Goal: Task Accomplishment & Management: Manage account settings

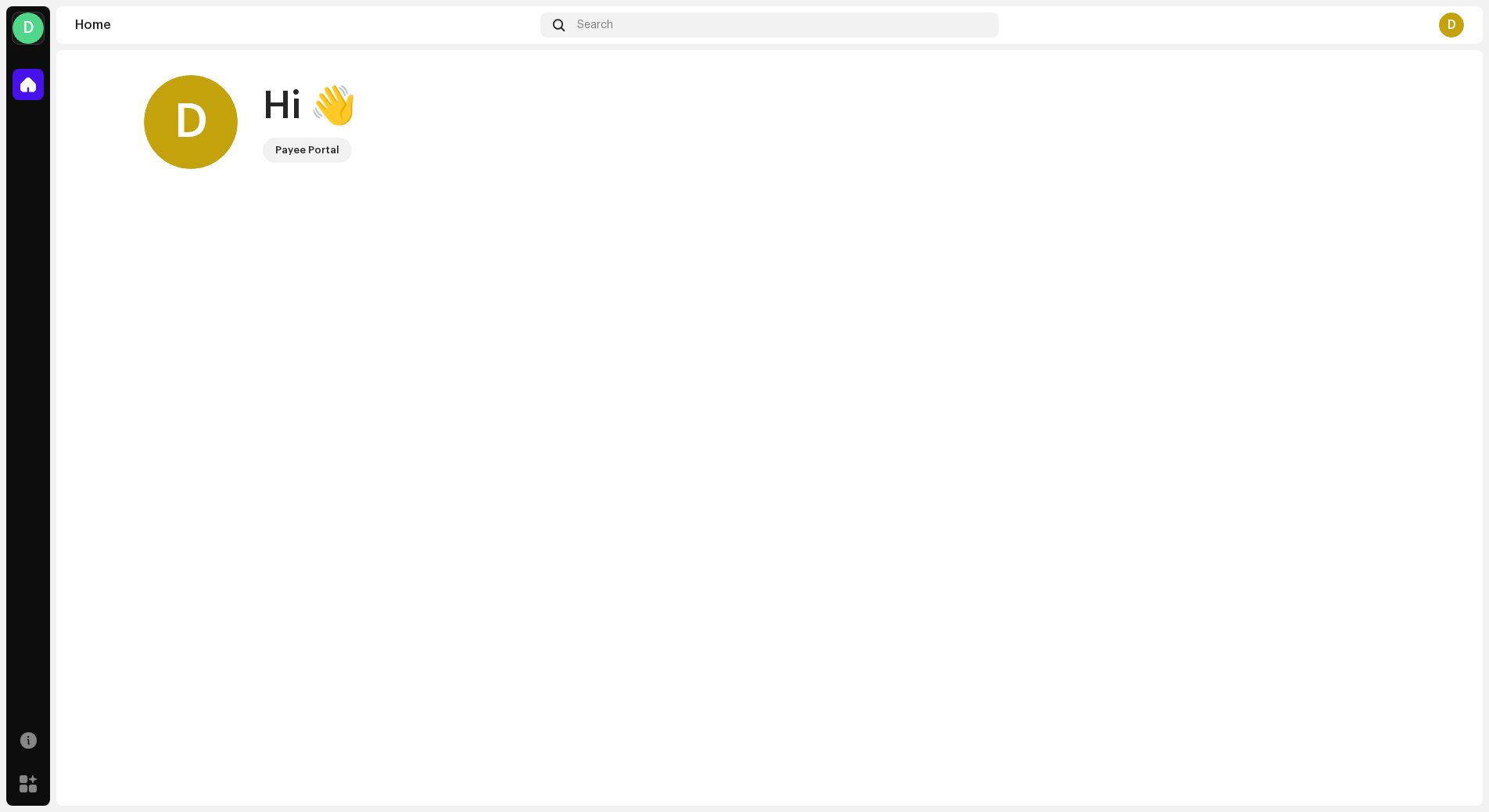
click at [193, 112] on div "D" at bounding box center [190, 121] width 94 height 94
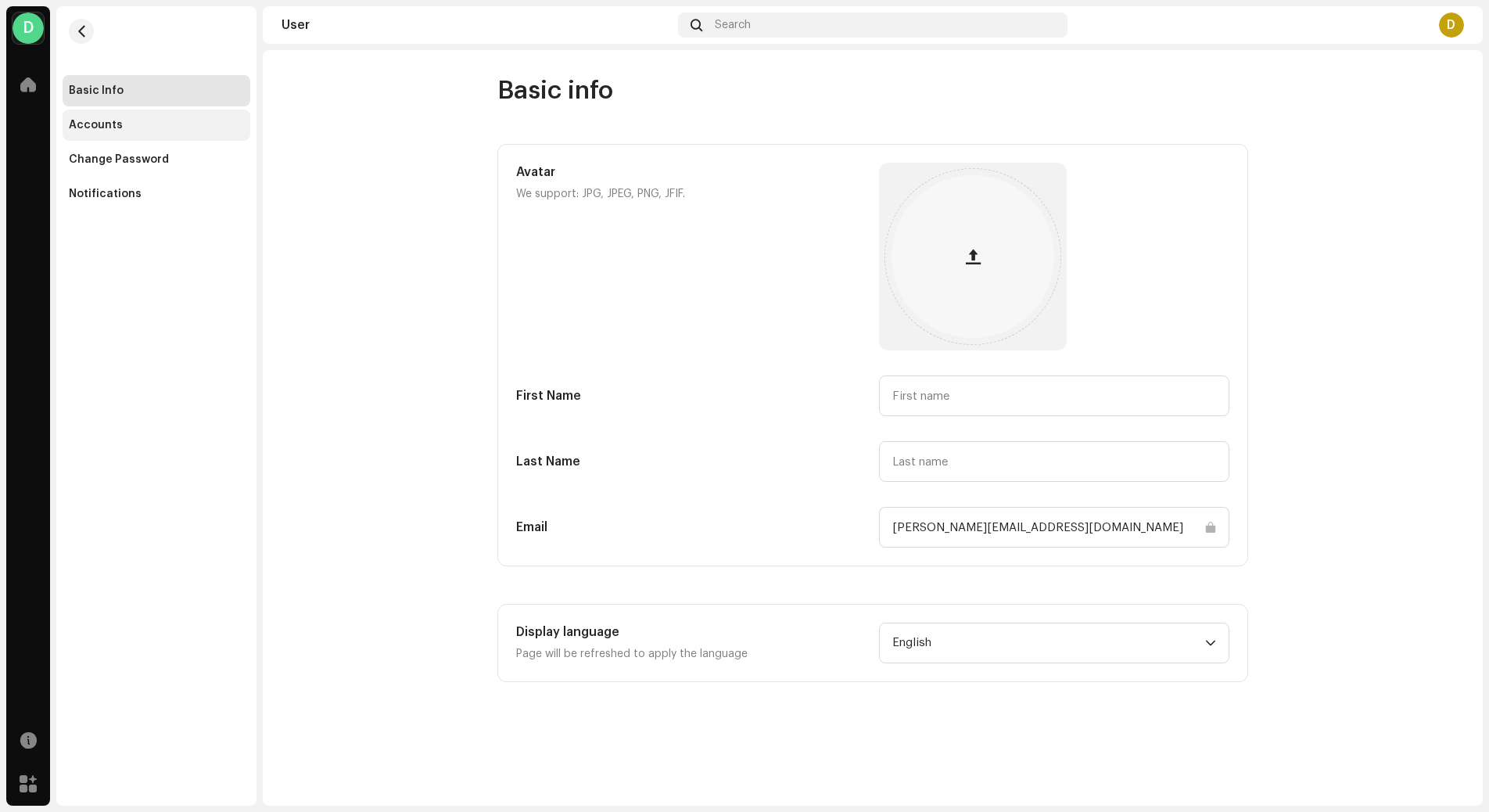
click at [142, 126] on div "Accounts" at bounding box center [156, 125] width 175 height 12
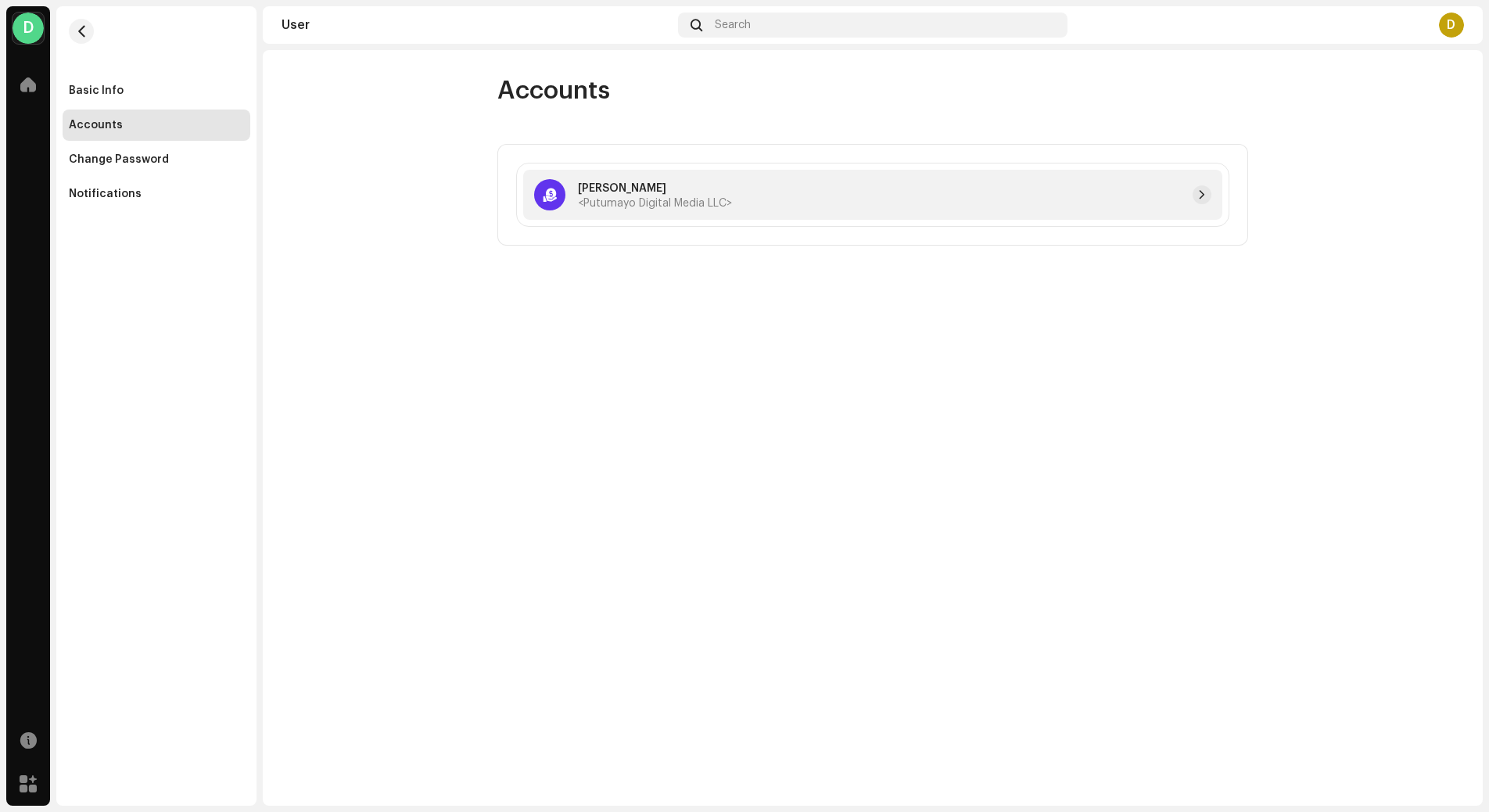
click at [654, 199] on span "<Putumayo Digital Media LLC>" at bounding box center [655, 203] width 154 height 11
click at [1211, 195] on button "button" at bounding box center [1202, 195] width 19 height 19
click at [106, 201] on div "Notifications" at bounding box center [156, 193] width 187 height 31
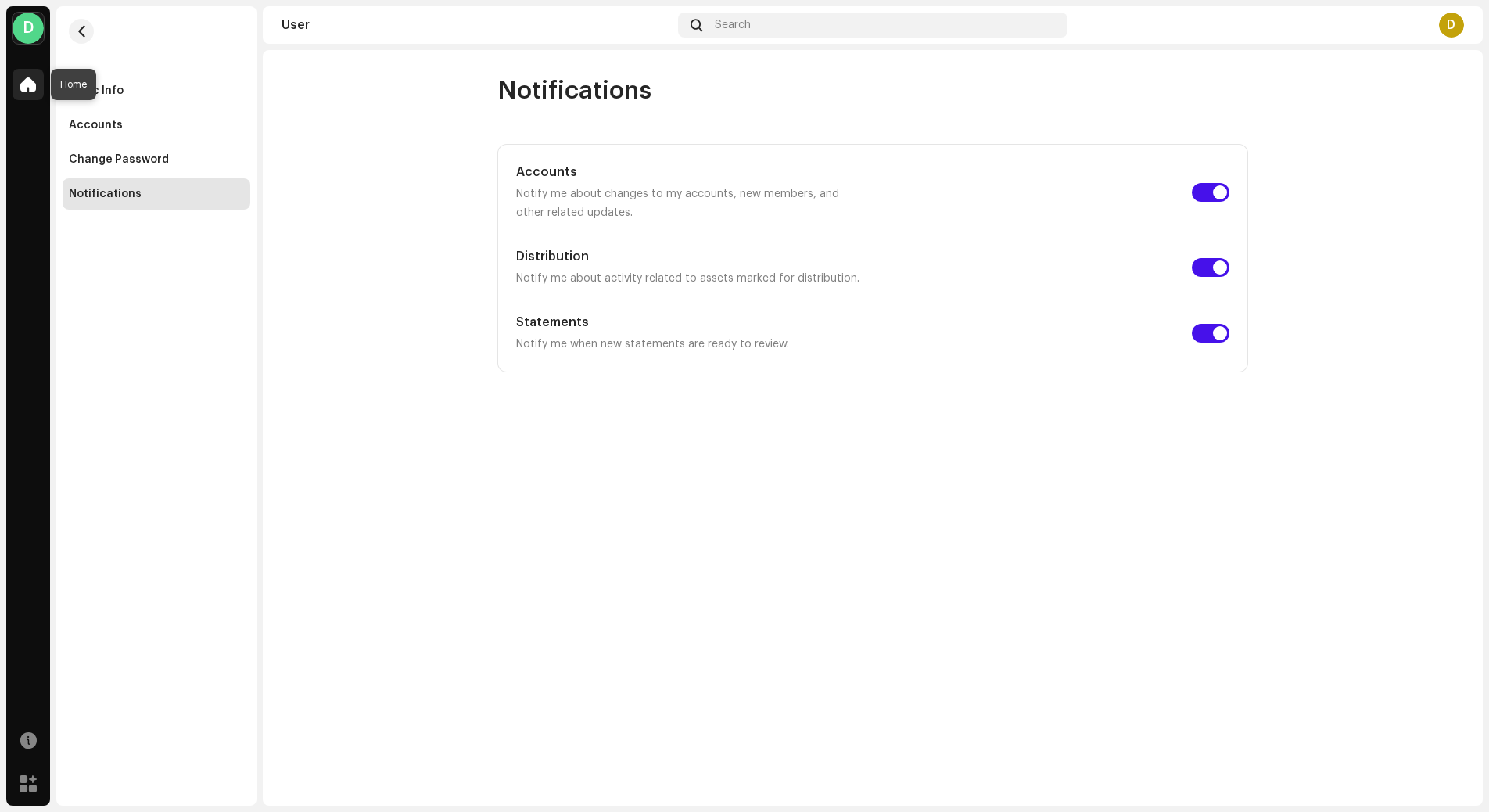
click at [29, 94] on div at bounding box center [27, 84] width 31 height 31
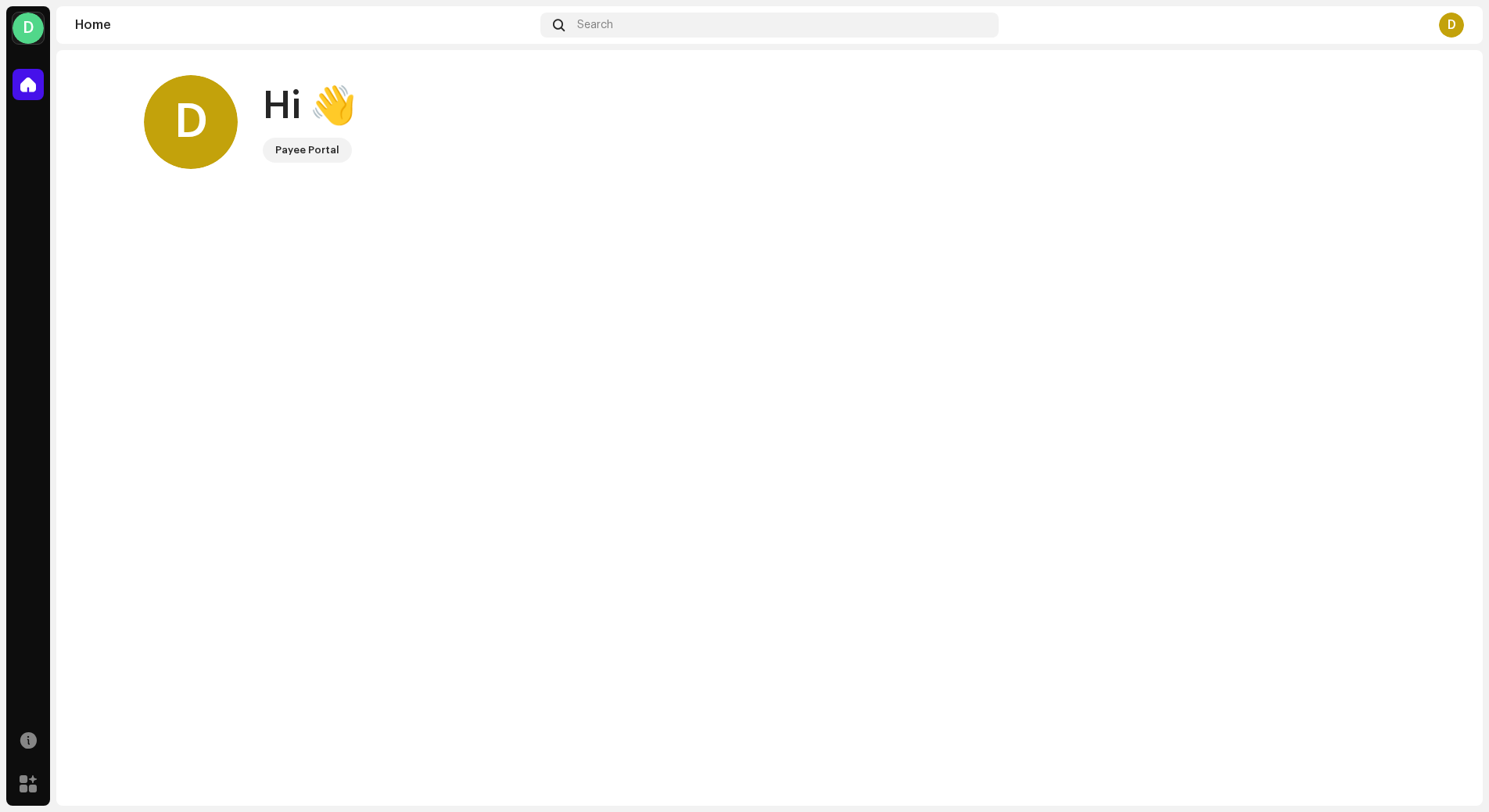
click at [214, 106] on div "D" at bounding box center [190, 121] width 94 height 94
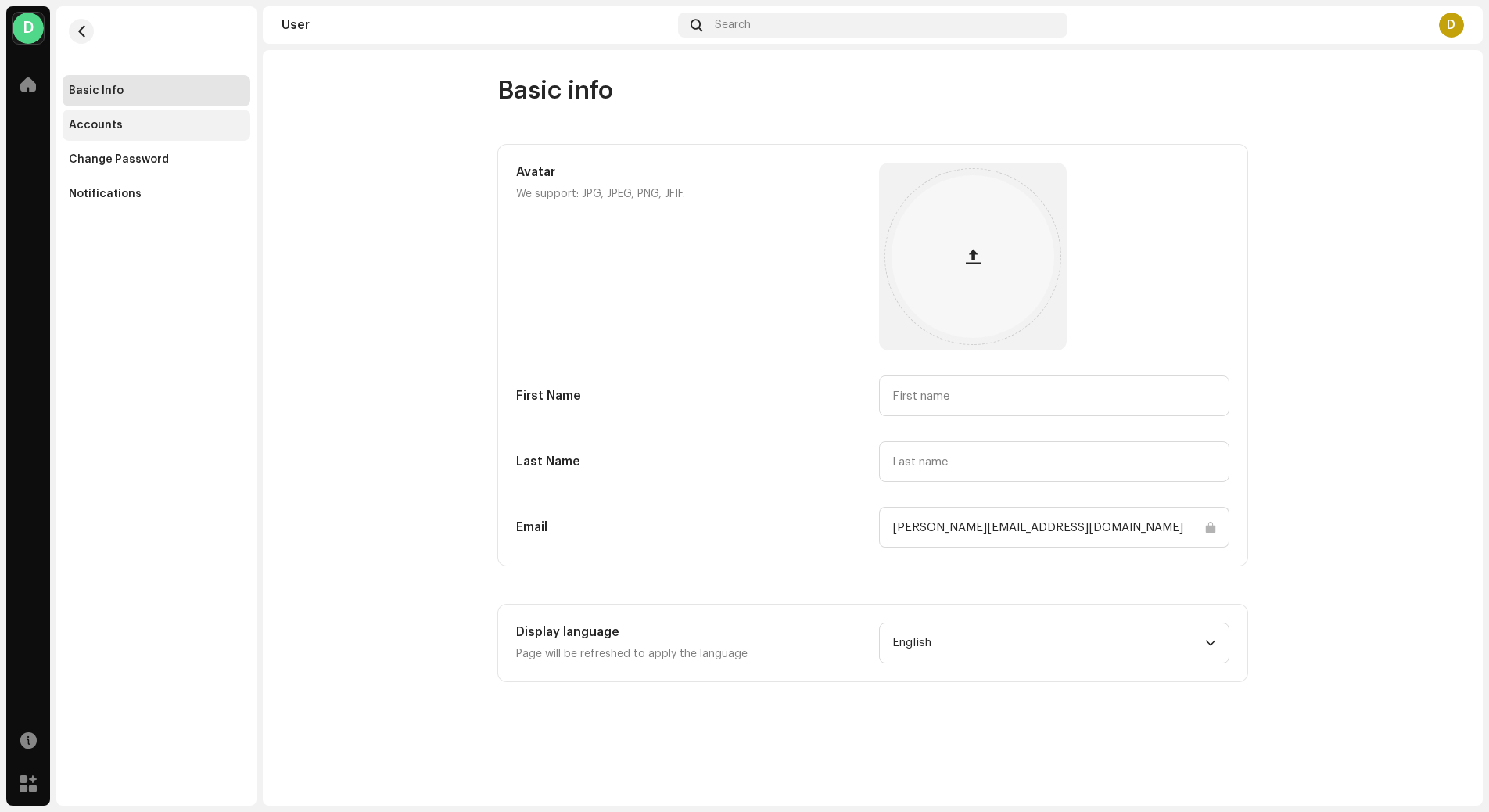
click at [147, 121] on div "Accounts" at bounding box center [156, 125] width 175 height 12
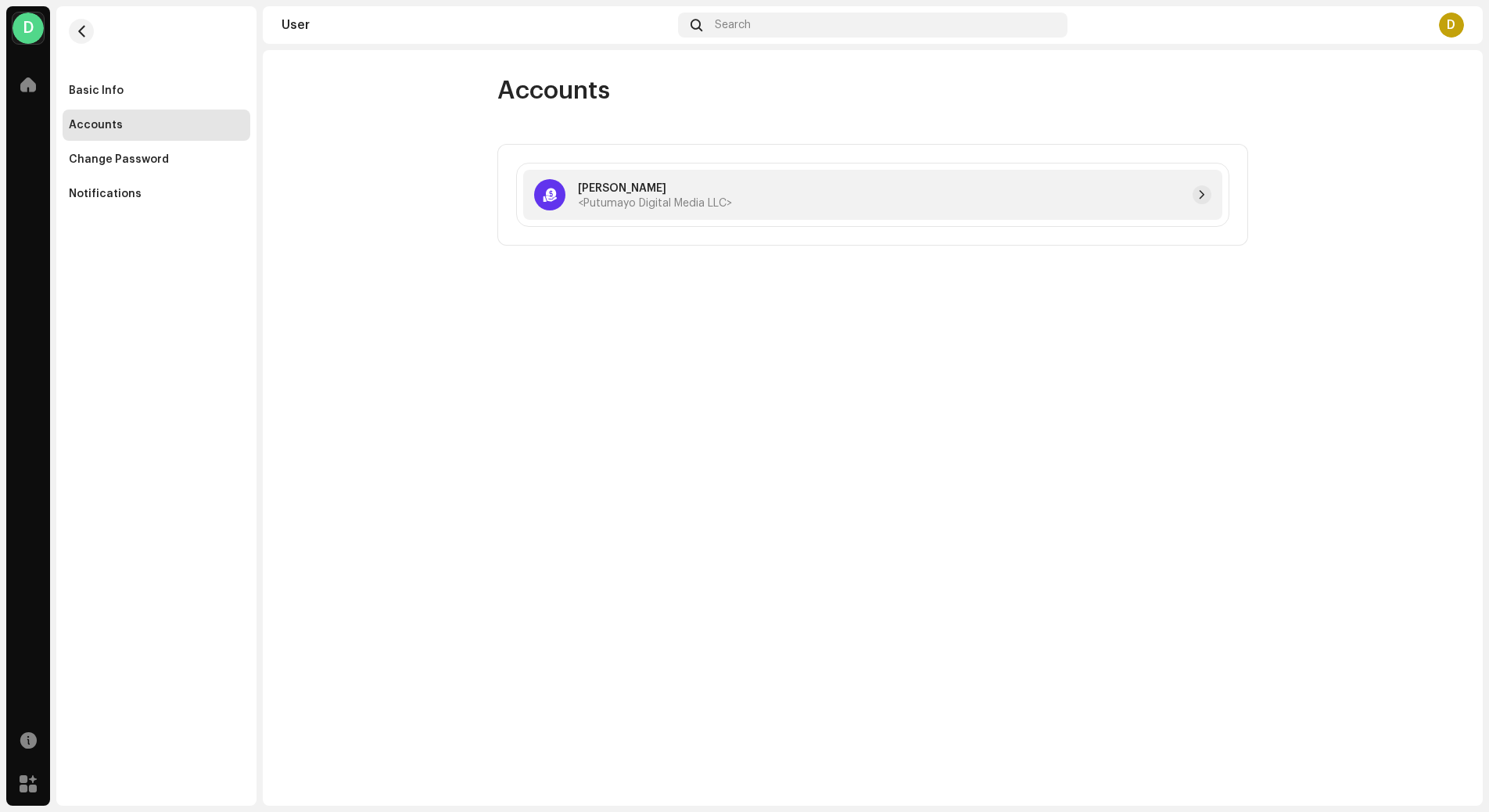
click at [774, 194] on div at bounding box center [971, 195] width 480 height 19
click at [1200, 188] on span "button" at bounding box center [1202, 194] width 9 height 12
click at [552, 192] on div at bounding box center [549, 194] width 31 height 31
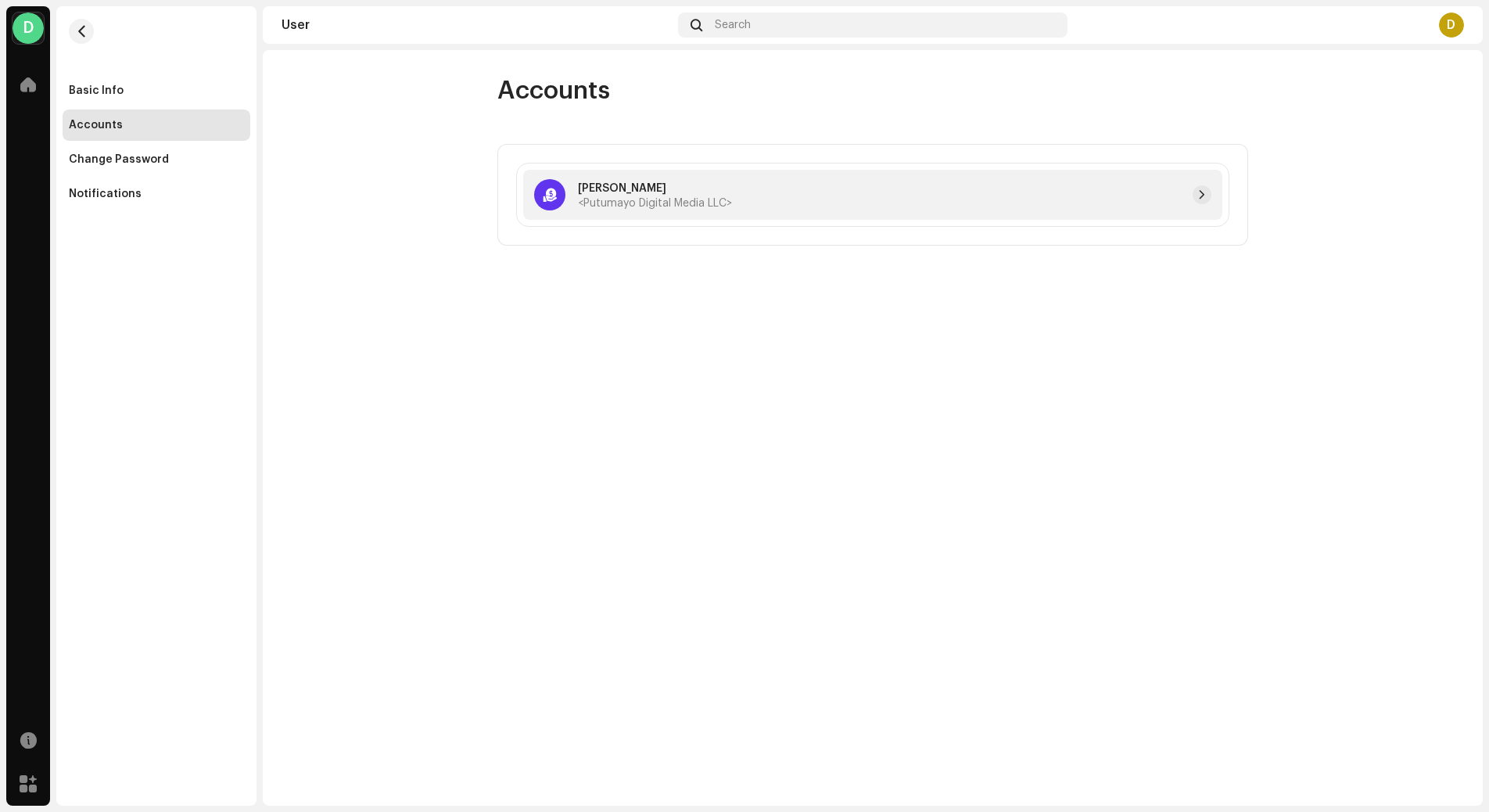
click at [552, 192] on div at bounding box center [549, 194] width 31 height 31
click at [103, 90] on div "Basic Info" at bounding box center [97, 90] width 55 height 12
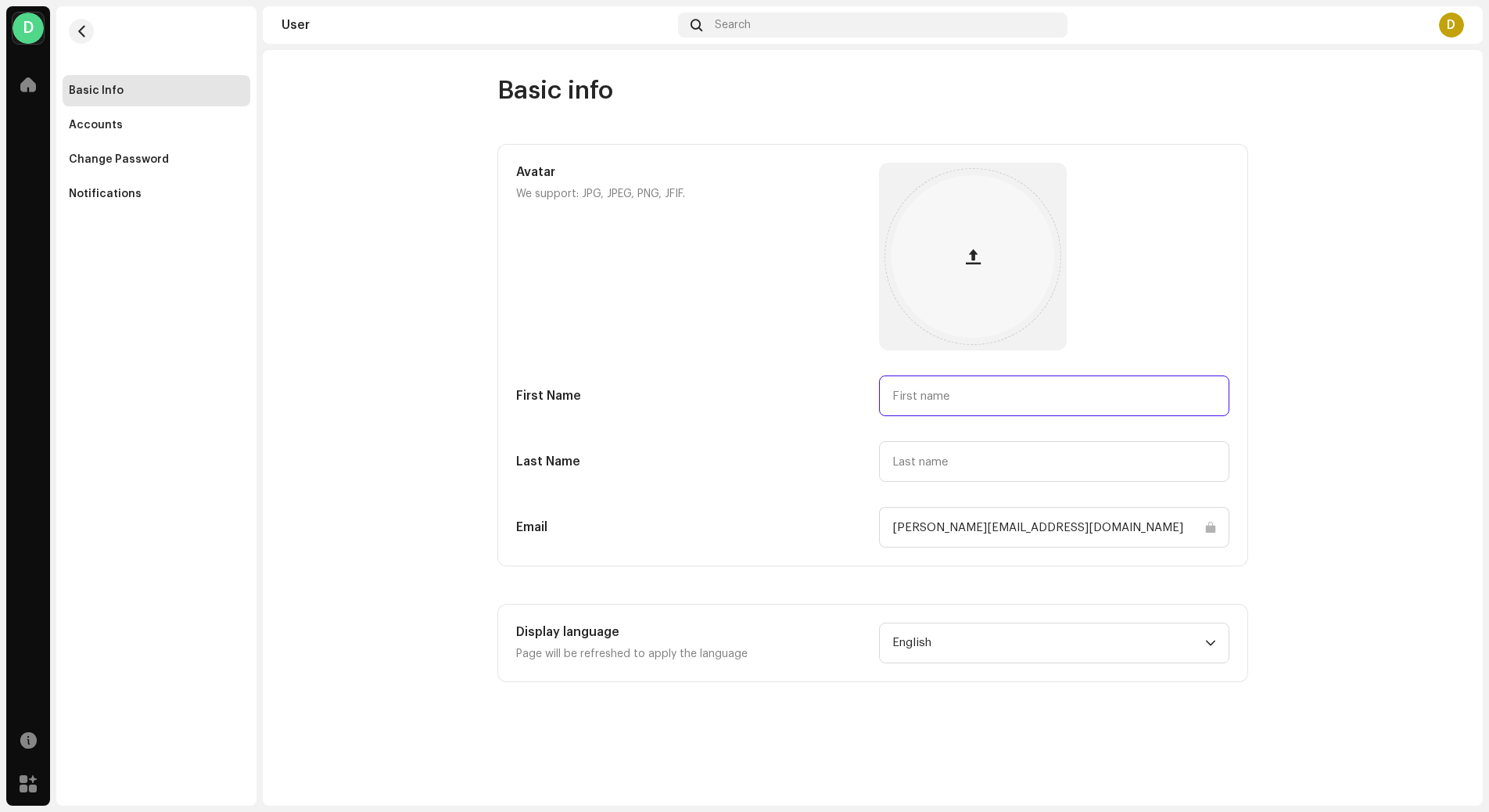
click at [939, 397] on input "text" at bounding box center [1055, 396] width 350 height 41
type input "[PERSON_NAME]"
type input "Weeks"
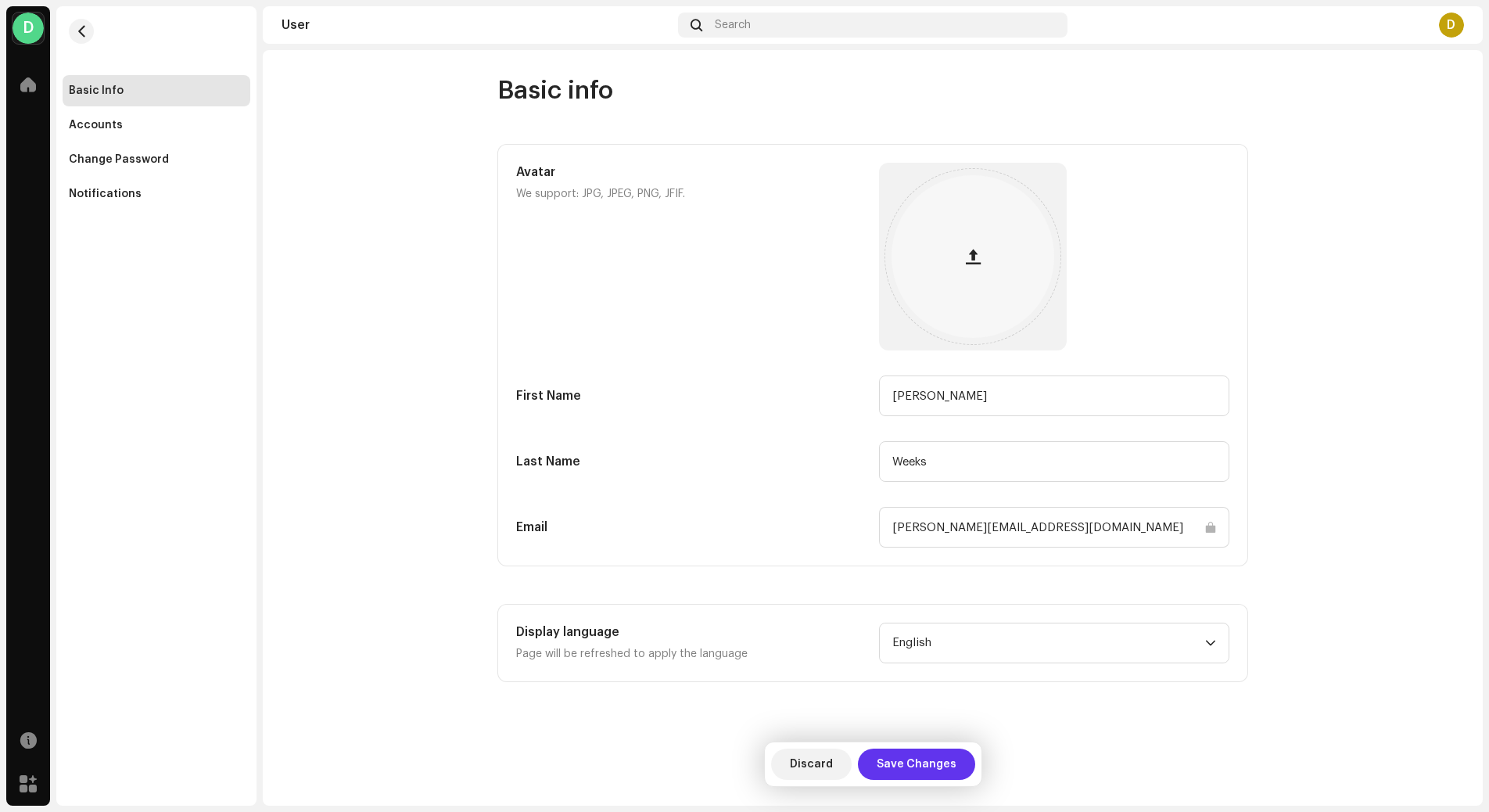
click at [913, 750] on span "Save Changes" at bounding box center [916, 764] width 80 height 31
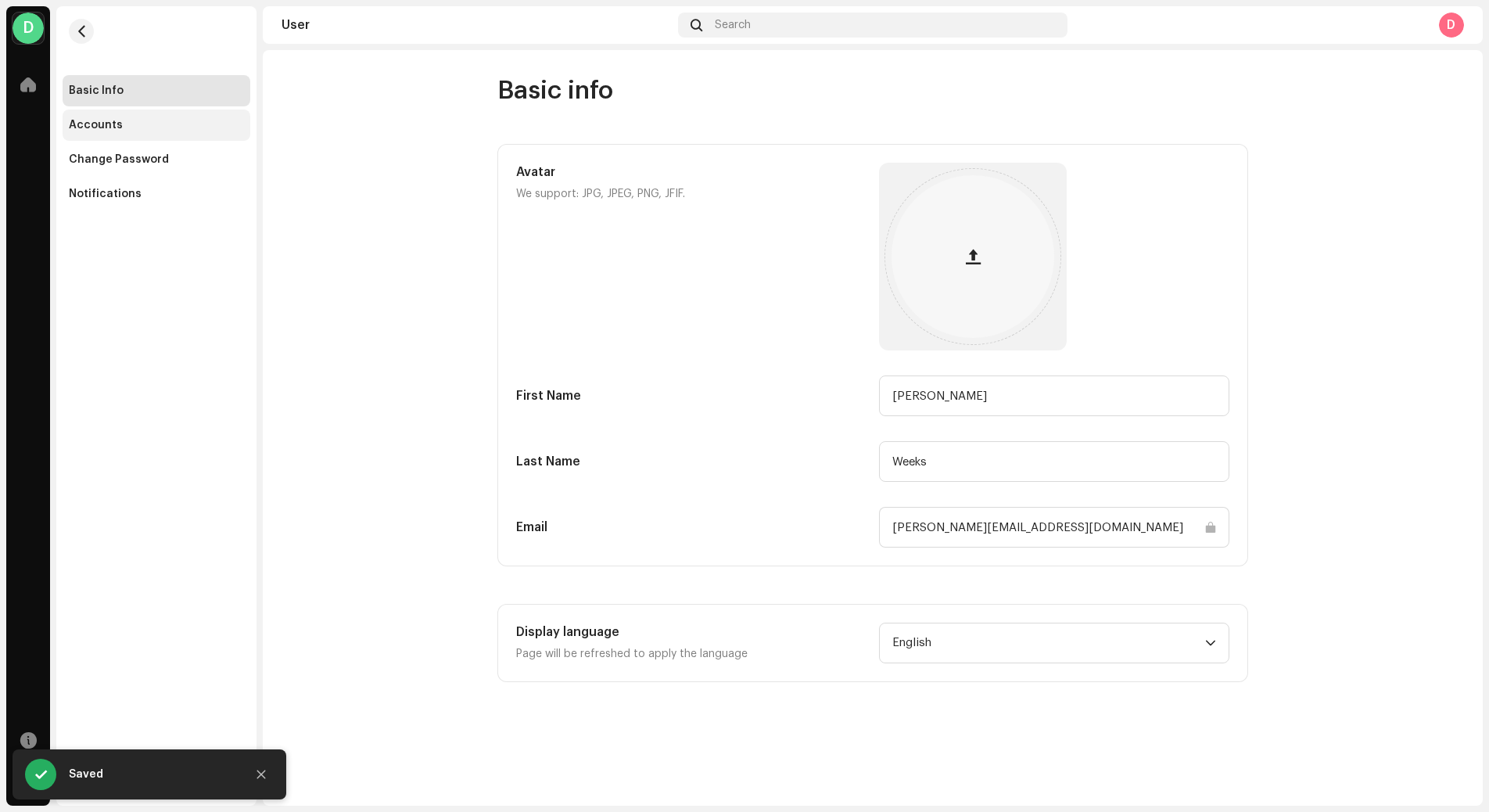
click at [206, 125] on div "Accounts" at bounding box center [156, 125] width 175 height 12
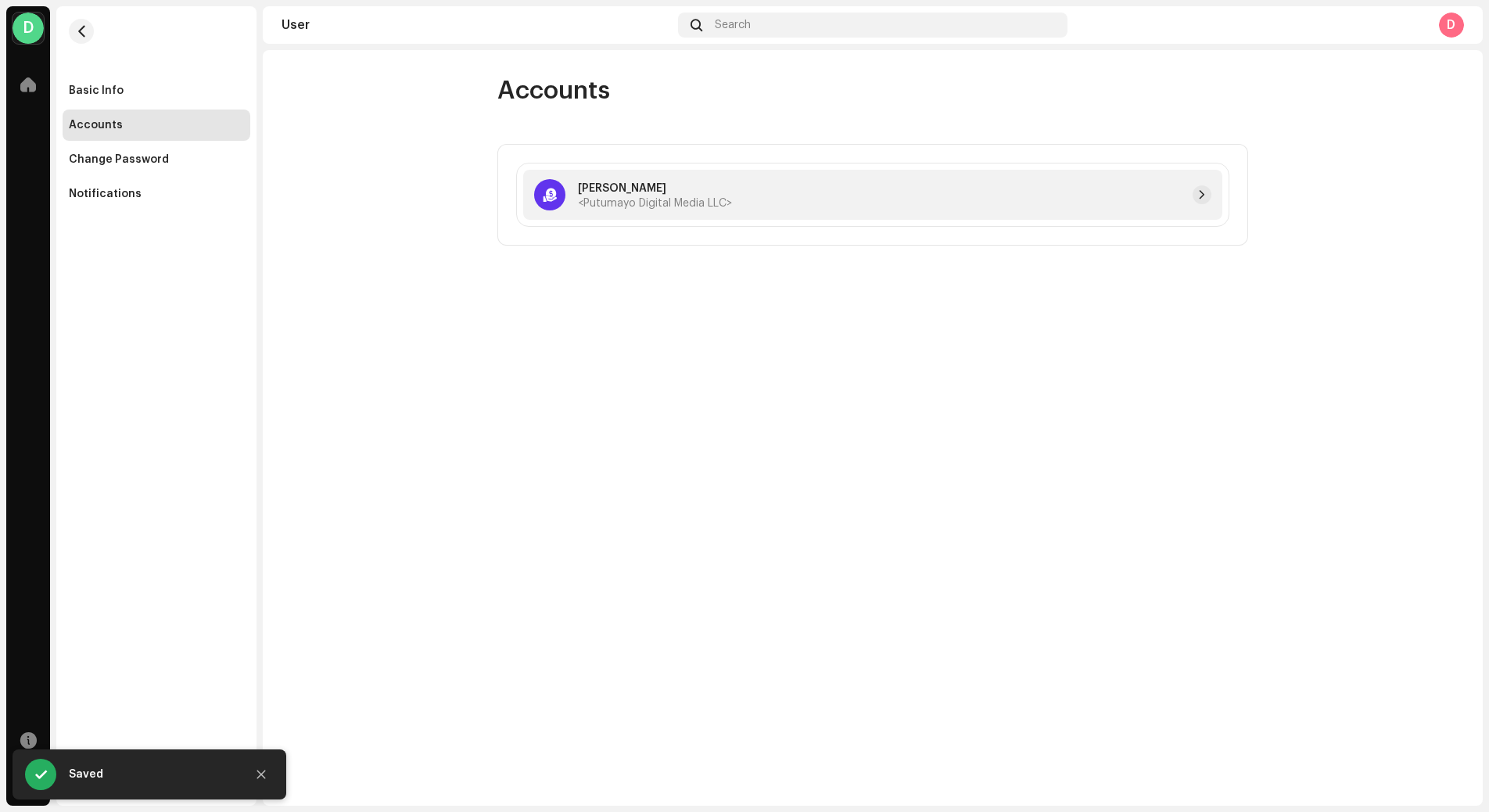
click at [630, 186] on p "[PERSON_NAME]" at bounding box center [655, 188] width 154 height 16
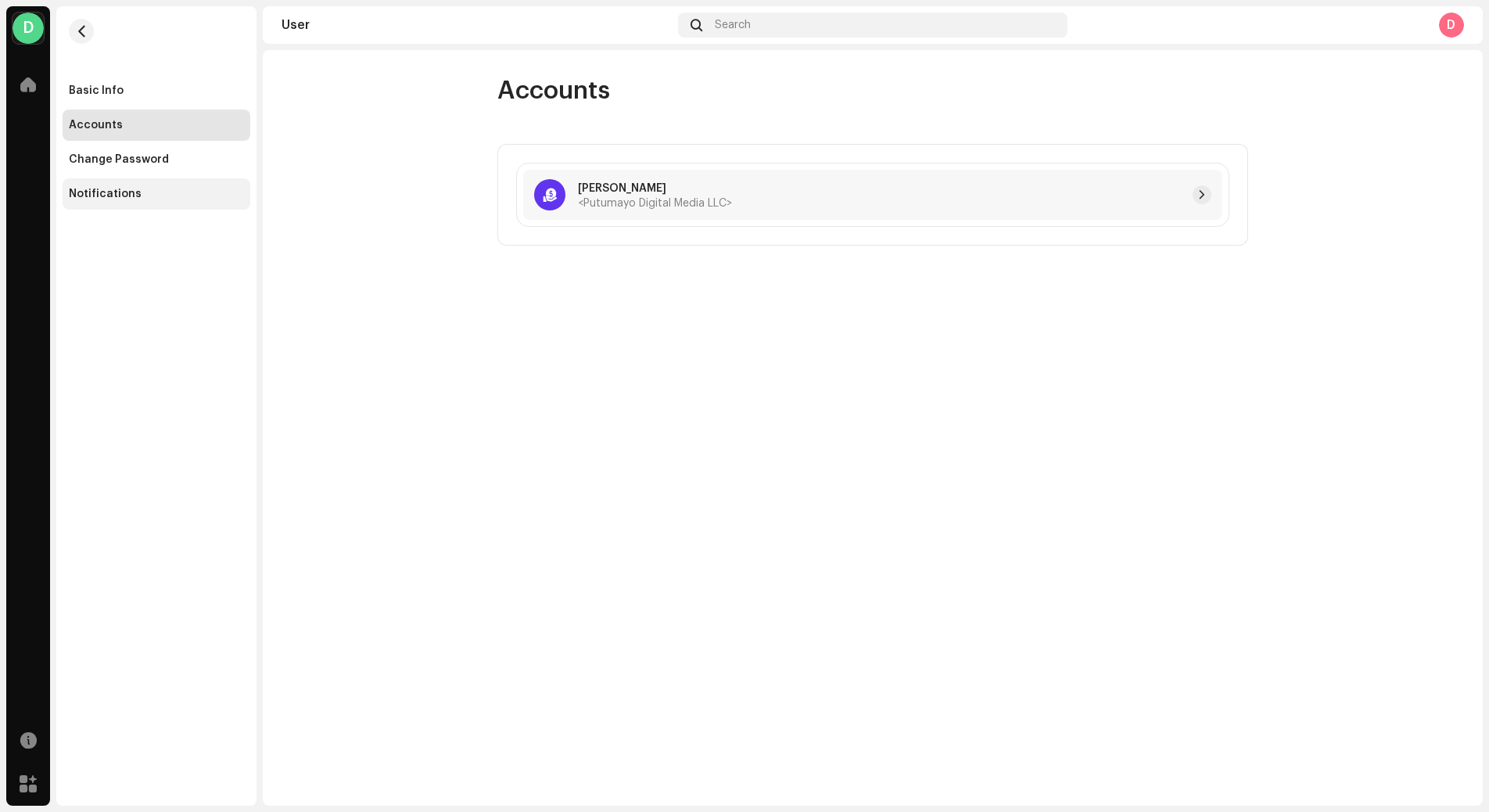
click at [154, 185] on div "Notifications" at bounding box center [156, 193] width 187 height 31
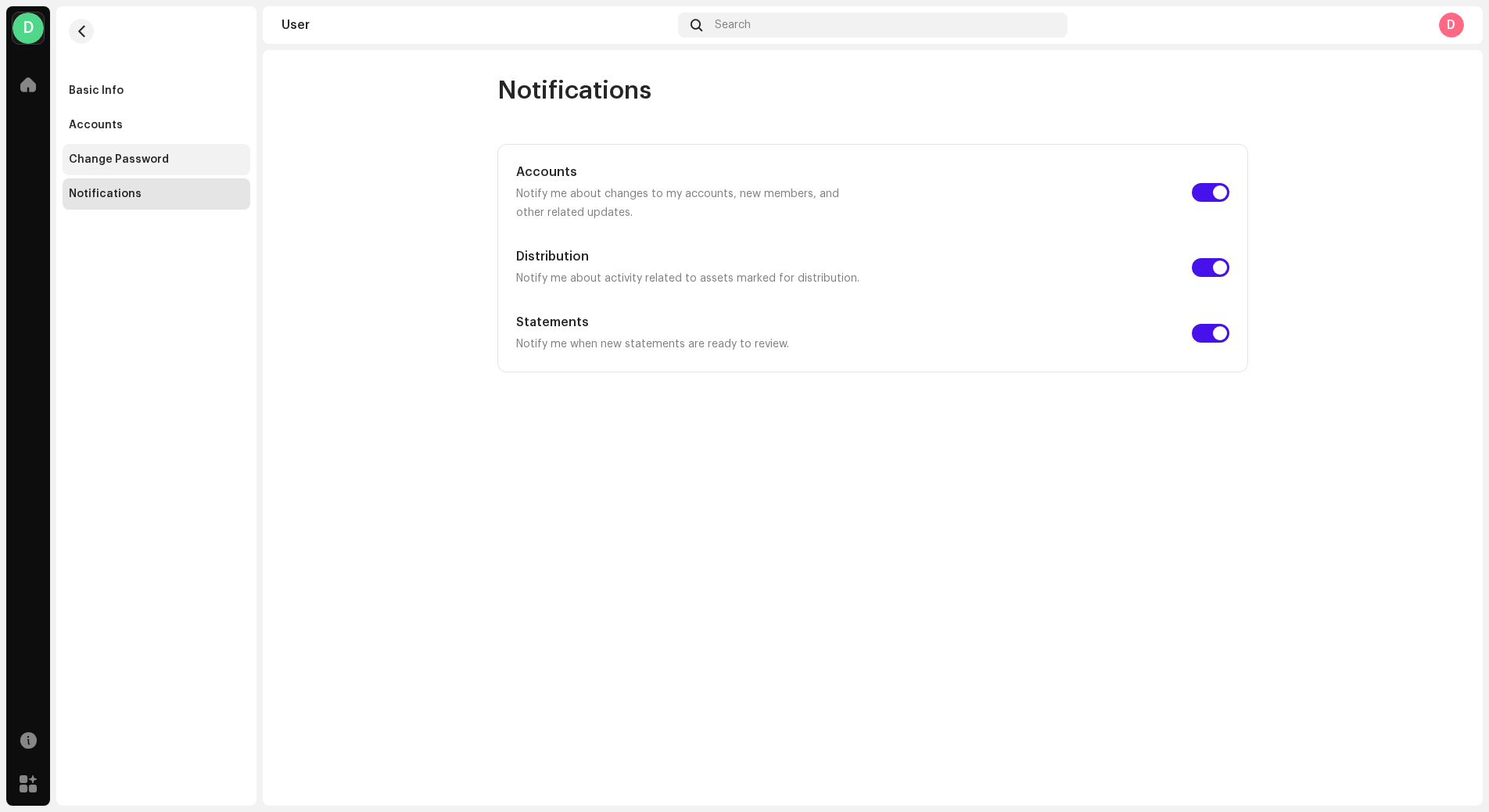
click at [158, 168] on div "Change Password" at bounding box center [156, 159] width 187 height 31
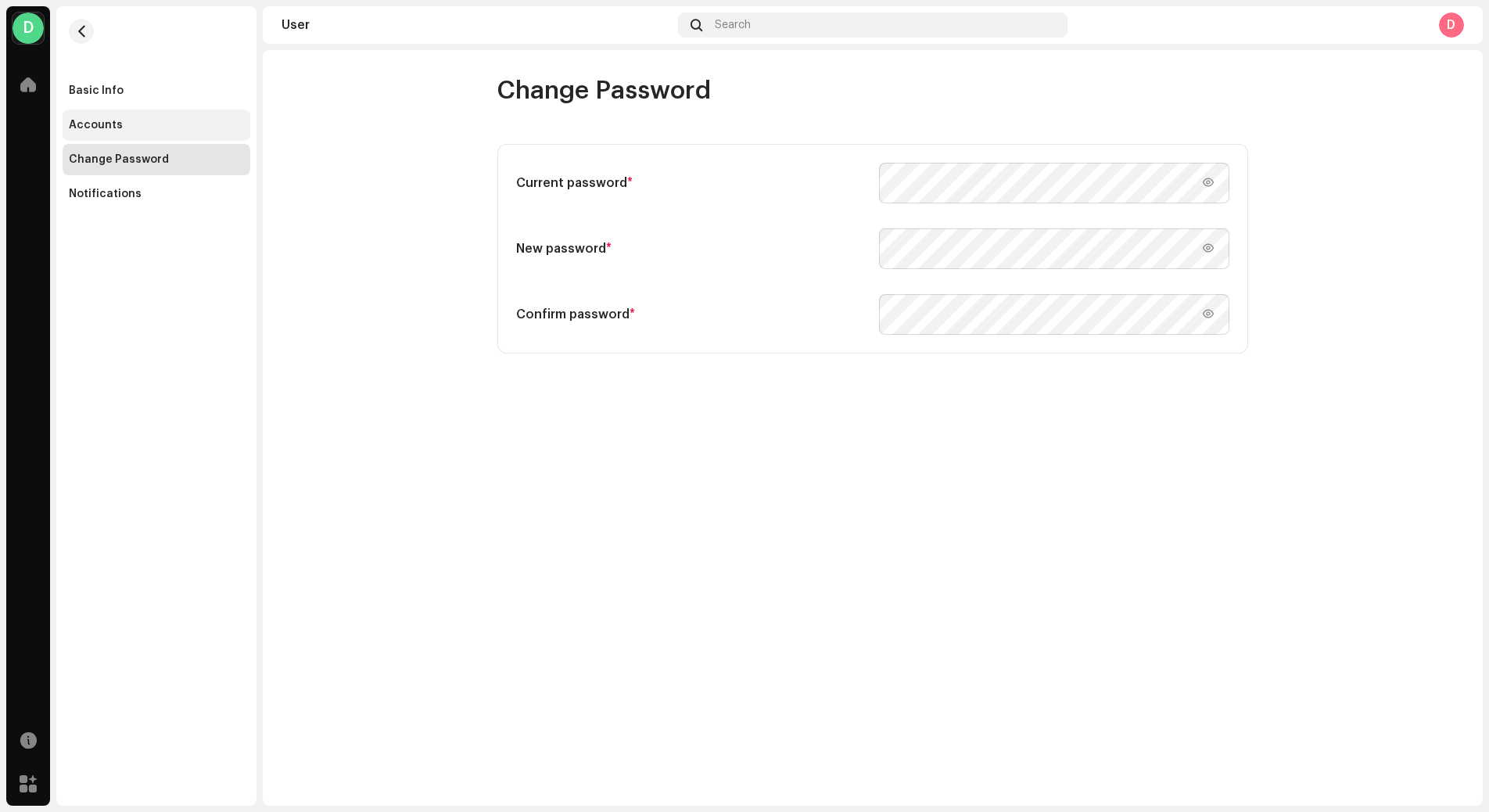
click at [112, 125] on div "Accounts" at bounding box center [96, 125] width 54 height 12
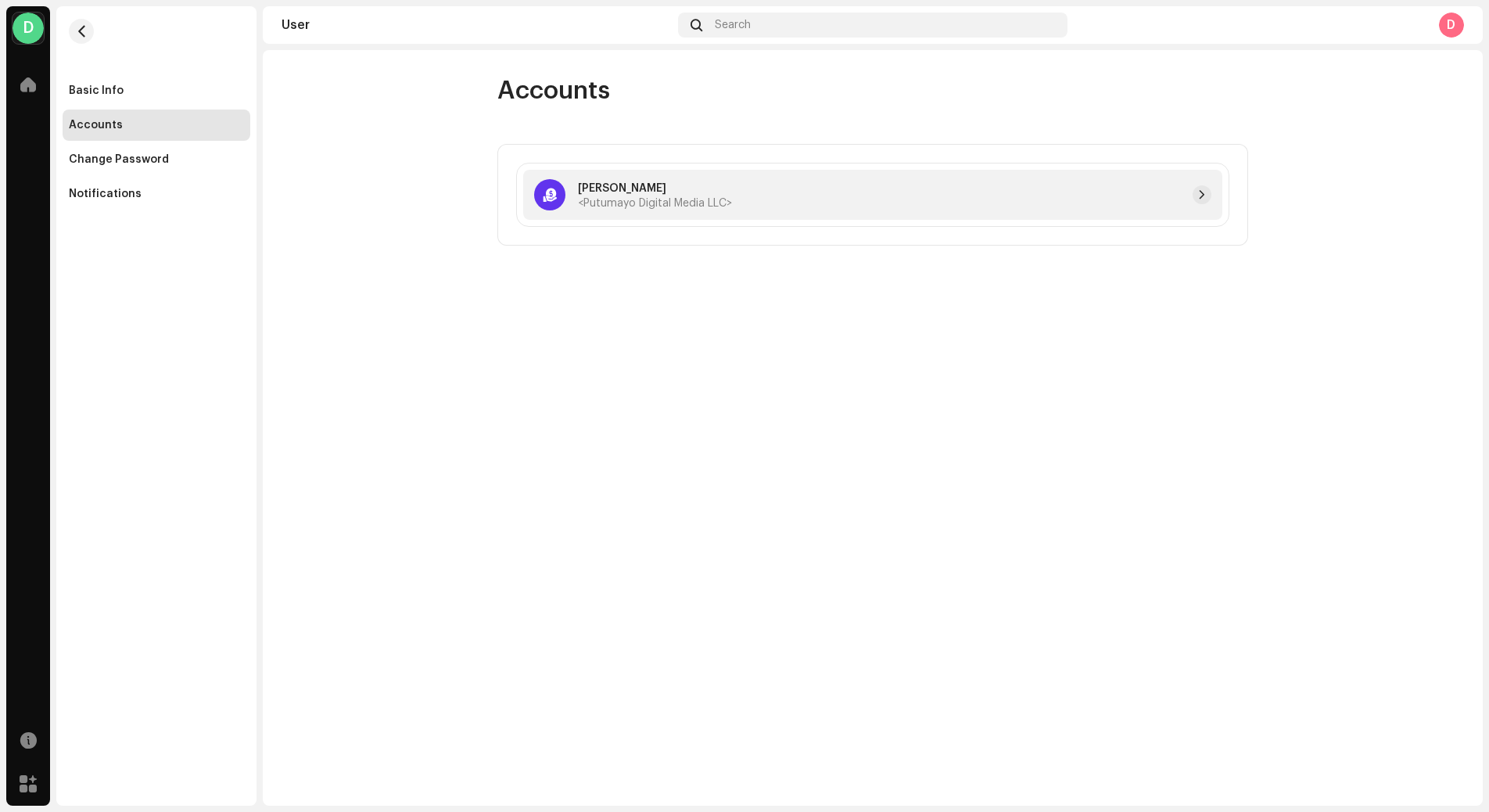
click at [632, 191] on p "[PERSON_NAME]" at bounding box center [655, 188] width 154 height 16
